Goal: Information Seeking & Learning: Learn about a topic

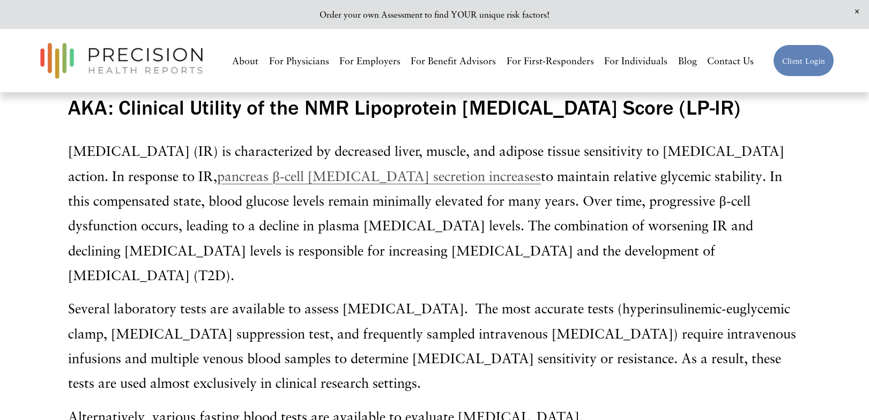
scroll to position [182, 0]
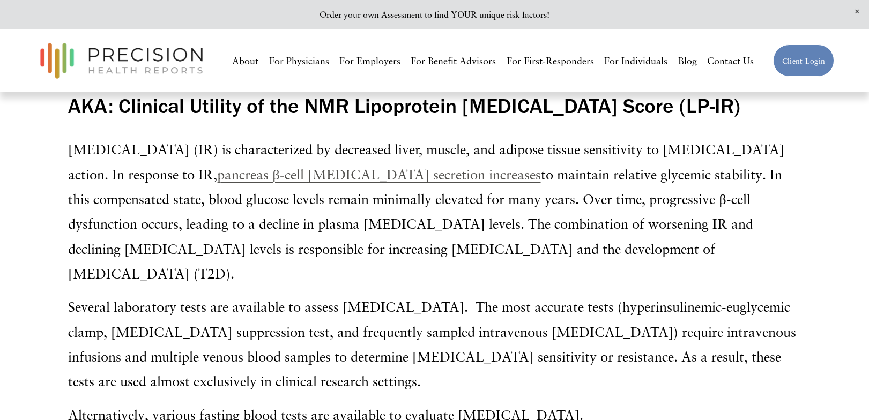
click at [476, 202] on p "[MEDICAL_DATA] (IR) is characterized by decreased liver, muscle, and adipose ti…" at bounding box center [434, 211] width 732 height 149
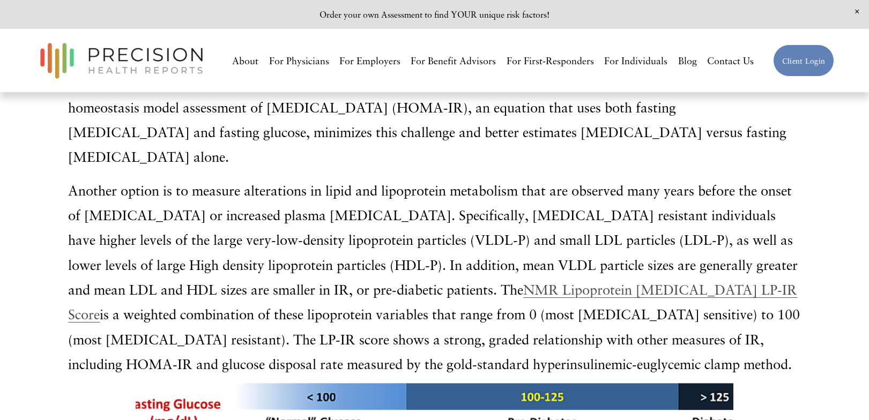
scroll to position [681, 0]
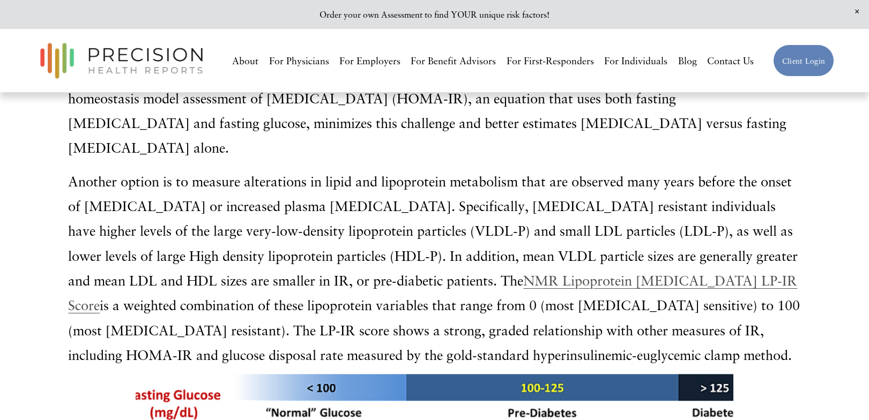
click at [786, 169] on p "Another option is to measure alterations in lipid and lipoprotein metabolism th…" at bounding box center [434, 268] width 732 height 199
click at [792, 169] on p "Another option is to measure alterations in lipid and lipoprotein metabolism th…" at bounding box center [434, 268] width 732 height 199
click at [797, 169] on p "Another option is to measure alterations in lipid and lipoprotein metabolism th…" at bounding box center [434, 268] width 732 height 199
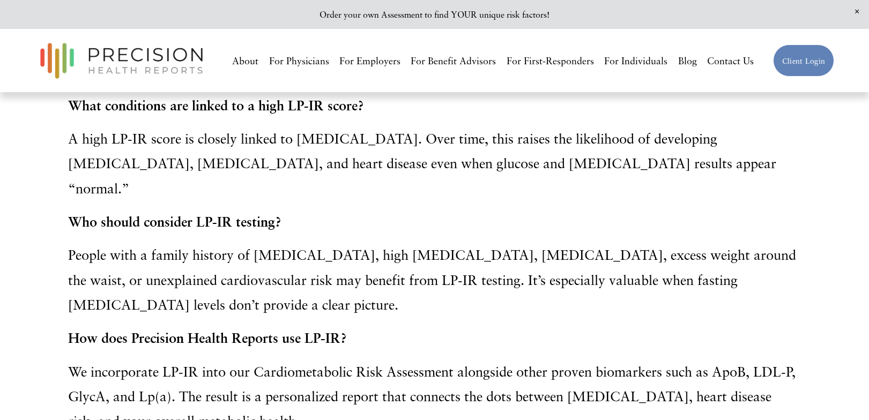
scroll to position [2487, 0]
click at [639, 325] on p "How does Precision Health Reports use LP-IR?" at bounding box center [434, 337] width 732 height 25
click at [640, 325] on p "How does Precision Health Reports use LP-IR?" at bounding box center [434, 337] width 732 height 25
click at [640, 207] on div "❓ Frequently Asked Questions about LP-IR vs. Fasting [MEDICAL_DATA] What is the…" at bounding box center [434, 54] width 732 height 757
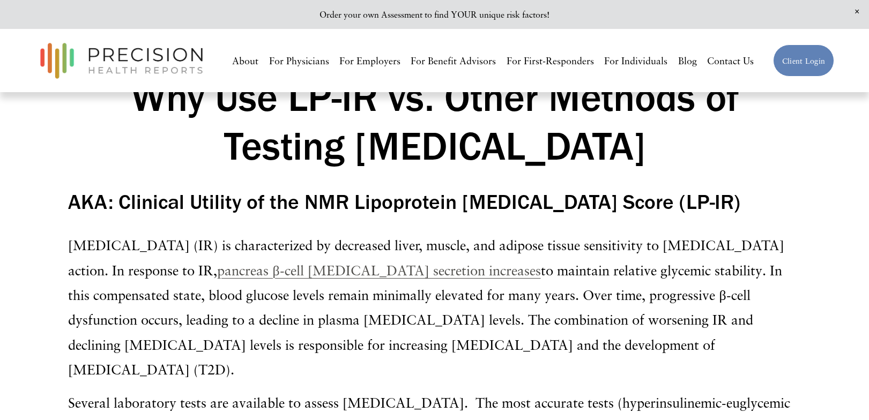
scroll to position [88, 0]
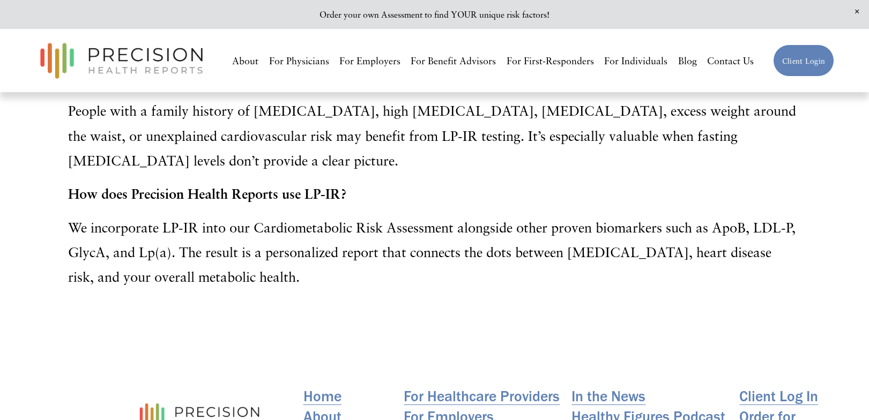
scroll to position [2795, 0]
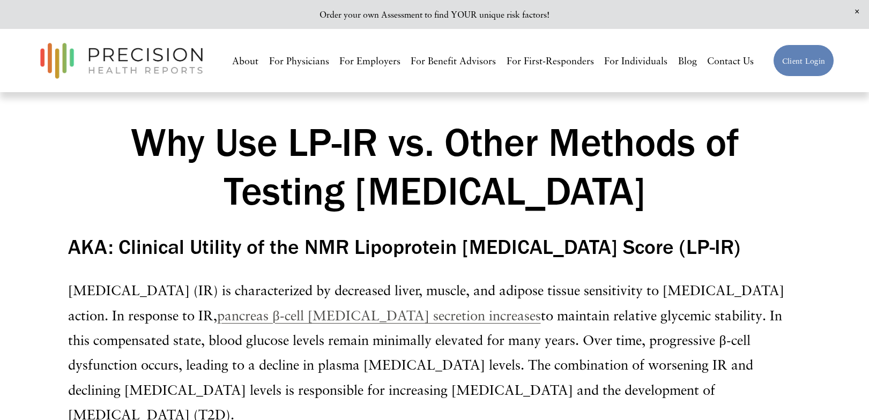
scroll to position [0, 0]
